Goal: Navigation & Orientation: Find specific page/section

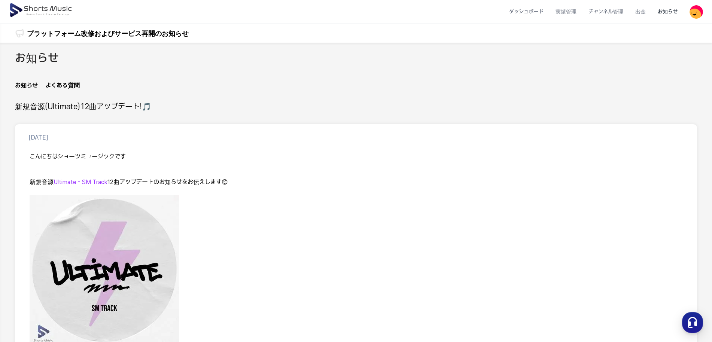
click at [28, 84] on link "お知らせ" at bounding box center [26, 87] width 23 height 13
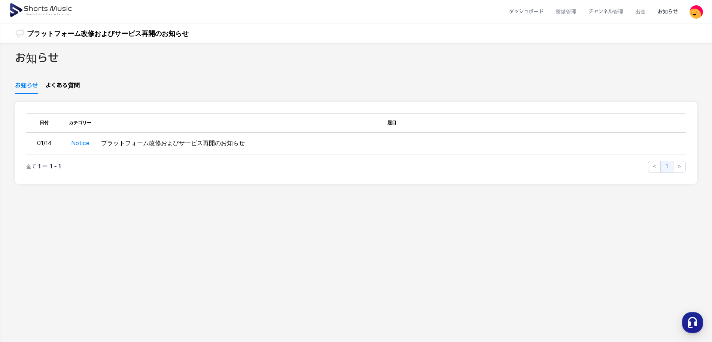
click at [28, 84] on link "お知らせ" at bounding box center [26, 87] width 23 height 13
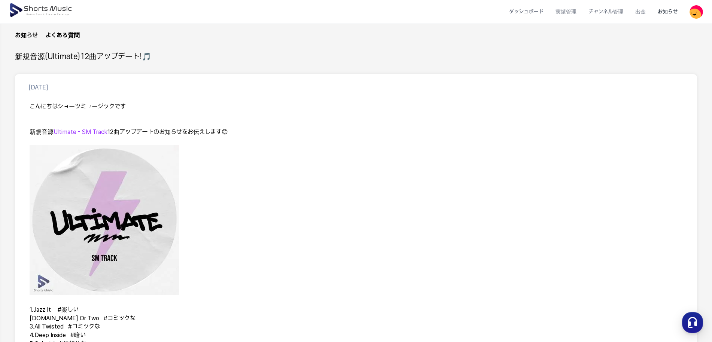
scroll to position [262, 0]
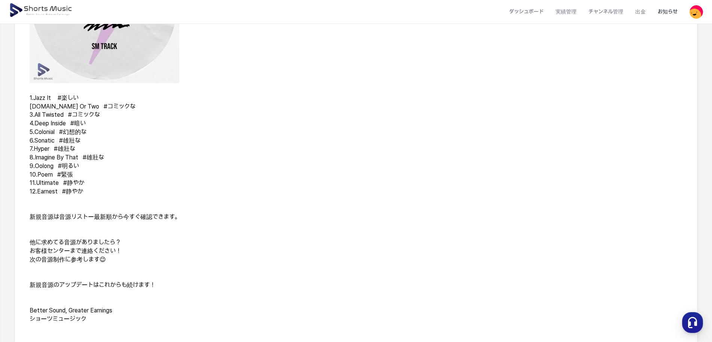
click at [51, 142] on span "6.Sonatic #雄壯な" at bounding box center [55, 140] width 51 height 7
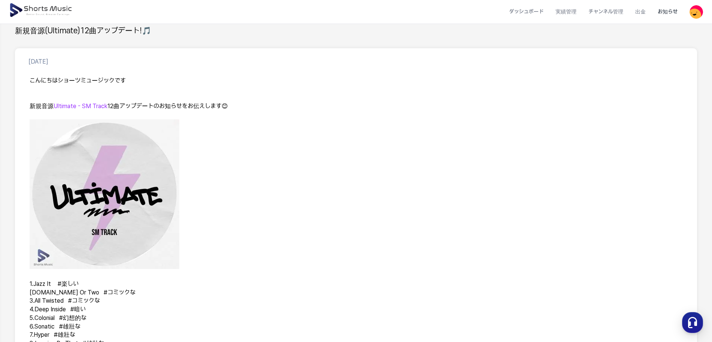
scroll to position [15, 0]
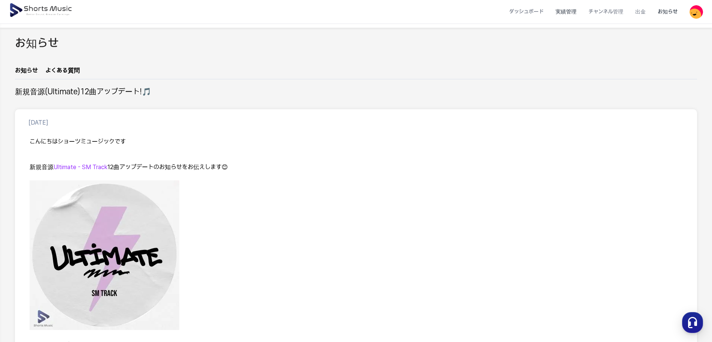
click at [575, 14] on li "実績管理" at bounding box center [565, 12] width 33 height 20
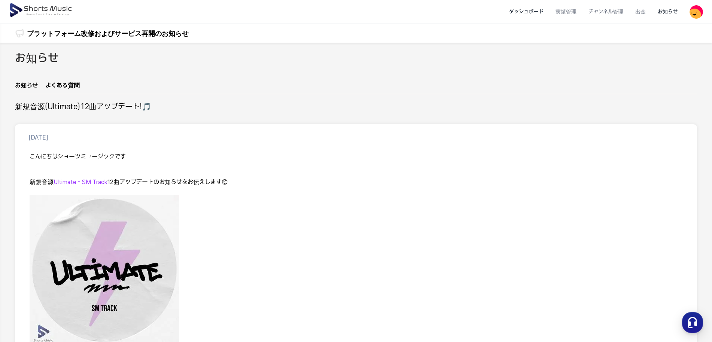
click at [528, 15] on li "ダッシュボード" at bounding box center [526, 12] width 46 height 20
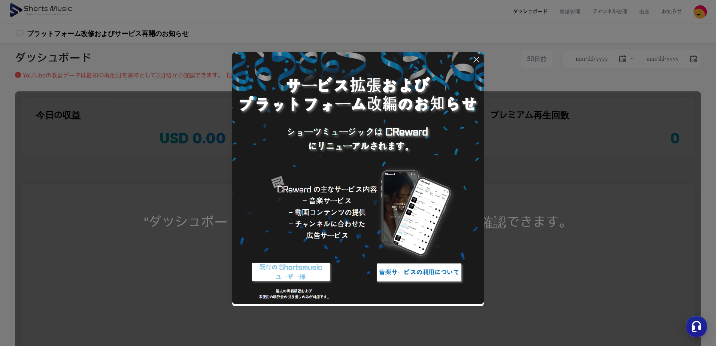
click at [475, 60] on icon at bounding box center [476, 59] width 9 height 9
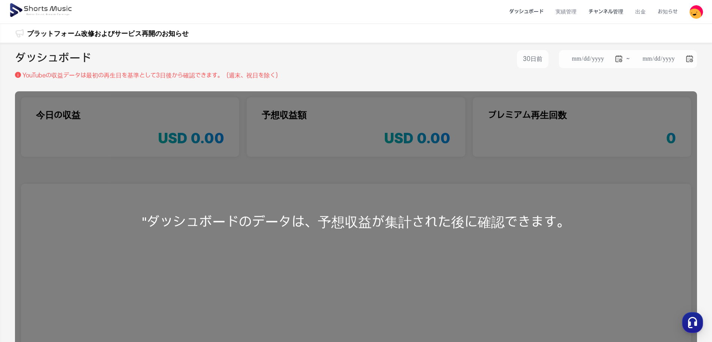
click at [605, 10] on li "チャンネル管理" at bounding box center [605, 12] width 47 height 20
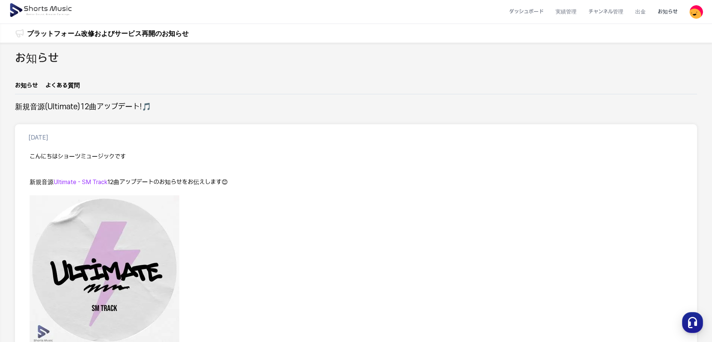
click at [703, 11] on img at bounding box center [695, 11] width 13 height 13
click at [660, 45] on link "マイページ" at bounding box center [670, 43] width 60 height 13
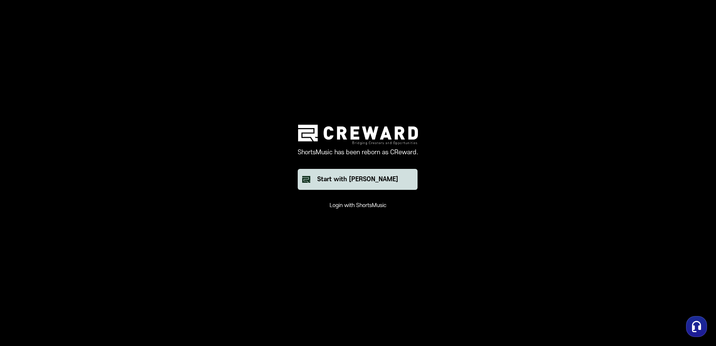
click at [392, 180] on button "Start with [PERSON_NAME]" at bounding box center [358, 179] width 120 height 21
